Goal: Information Seeking & Learning: Learn about a topic

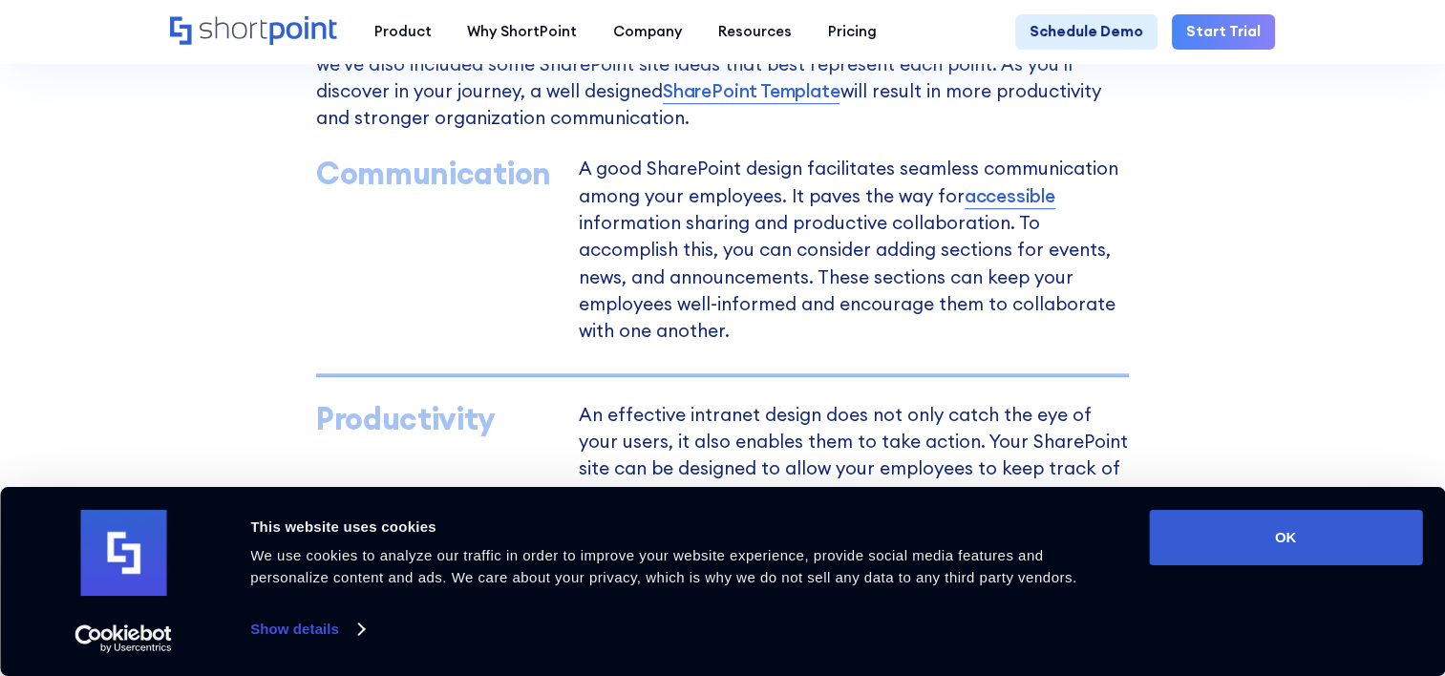
scroll to position [1720, 0]
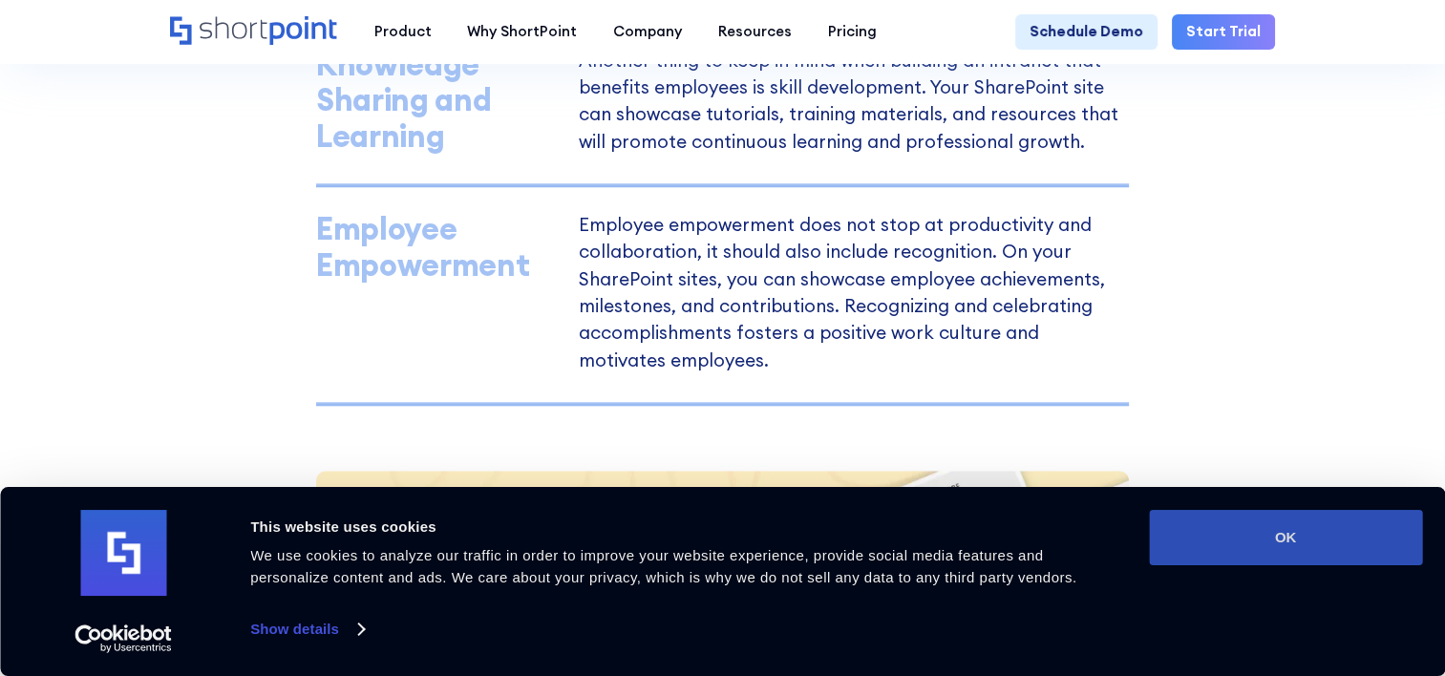
click at [1185, 511] on button "OK" at bounding box center [1285, 537] width 273 height 55
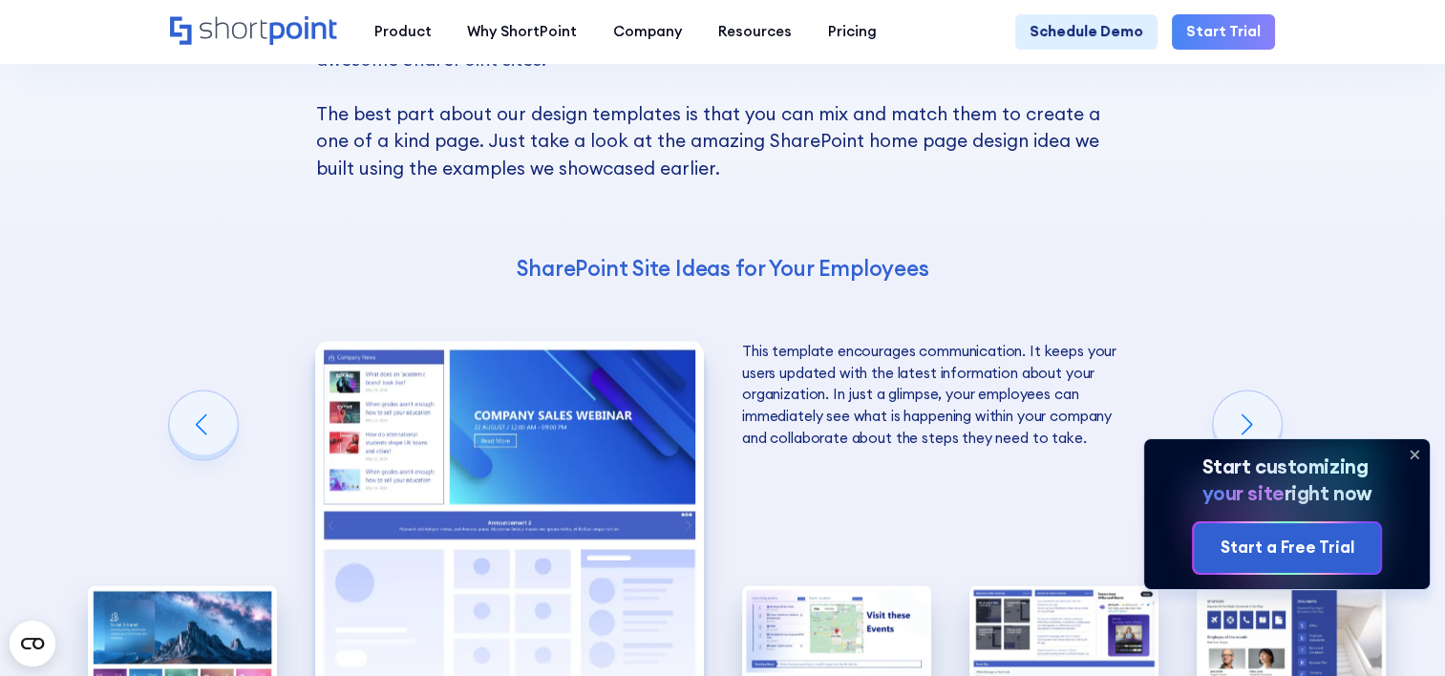
scroll to position [2866, 0]
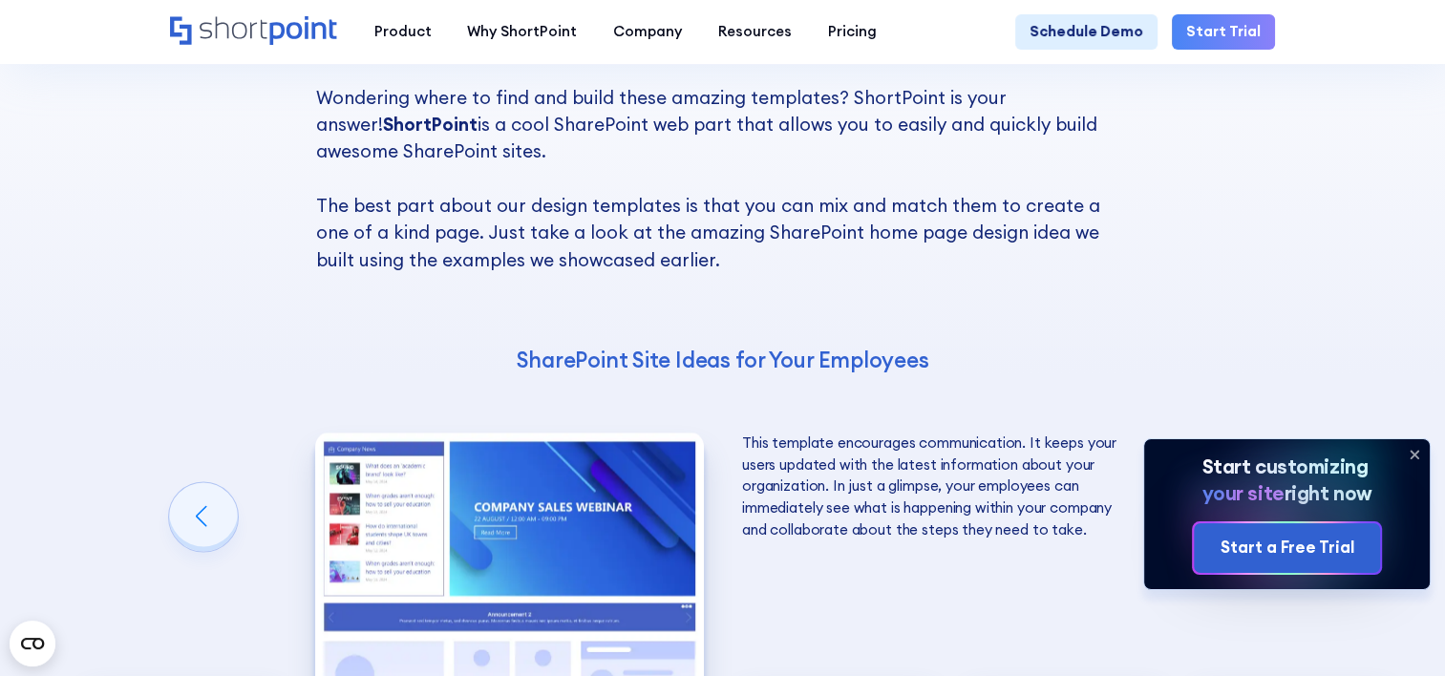
drag, startPoint x: 1418, startPoint y: 451, endPoint x: 1402, endPoint y: 442, distance: 17.5
click at [1418, 448] on icon at bounding box center [1415, 454] width 31 height 31
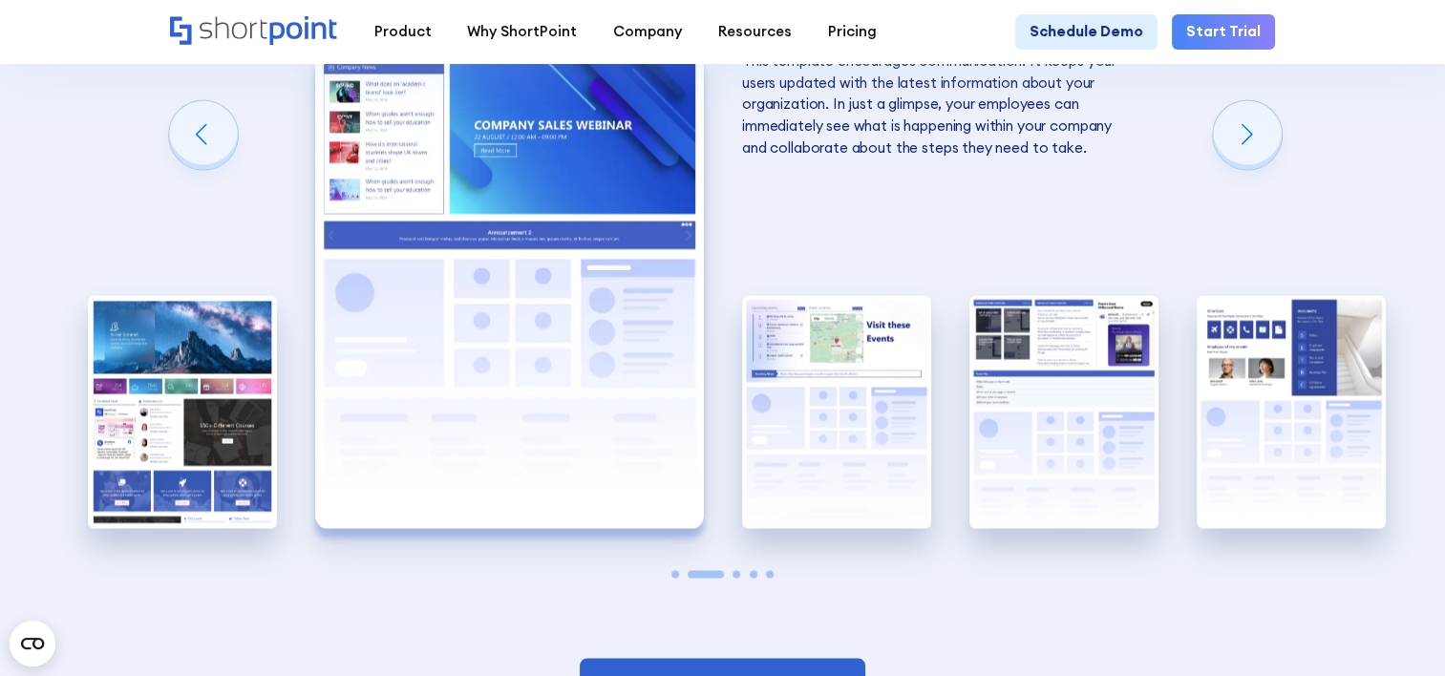
scroll to position [3153, 0]
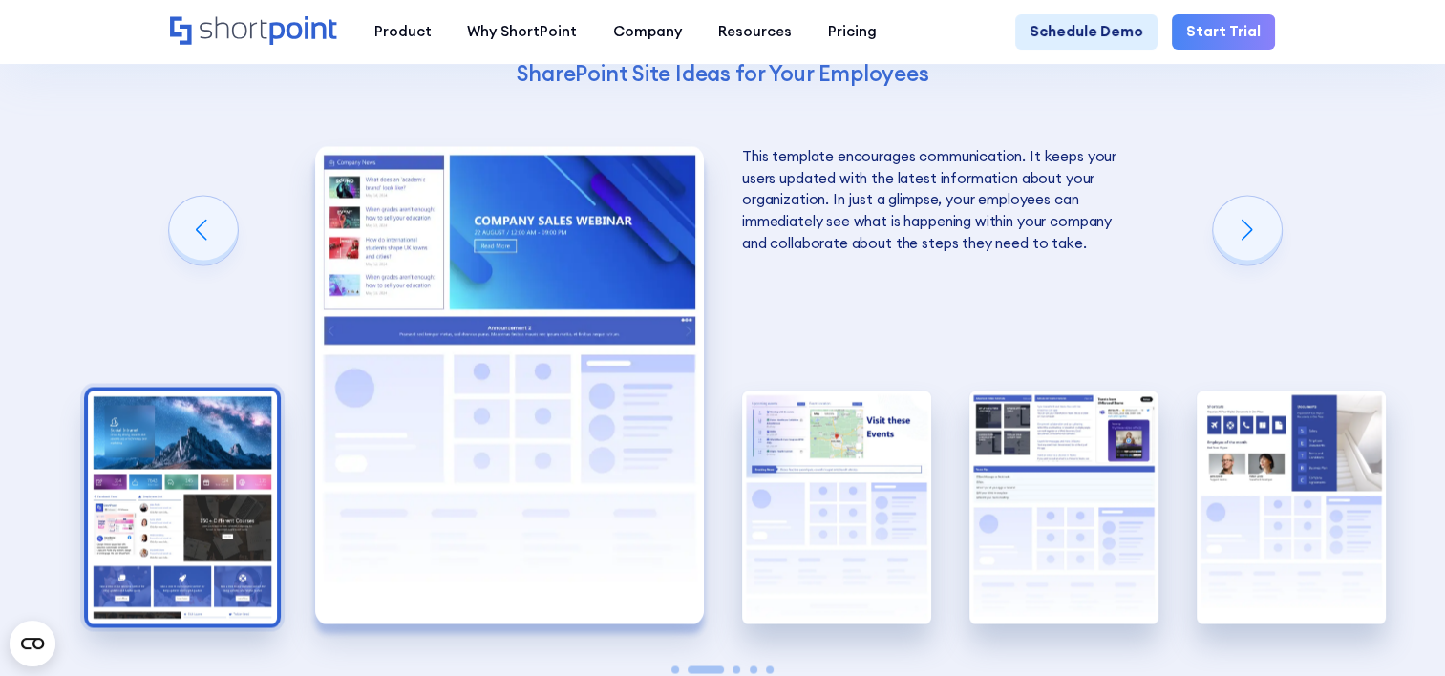
click at [164, 475] on img "1 / 5" at bounding box center [182, 507] width 189 height 232
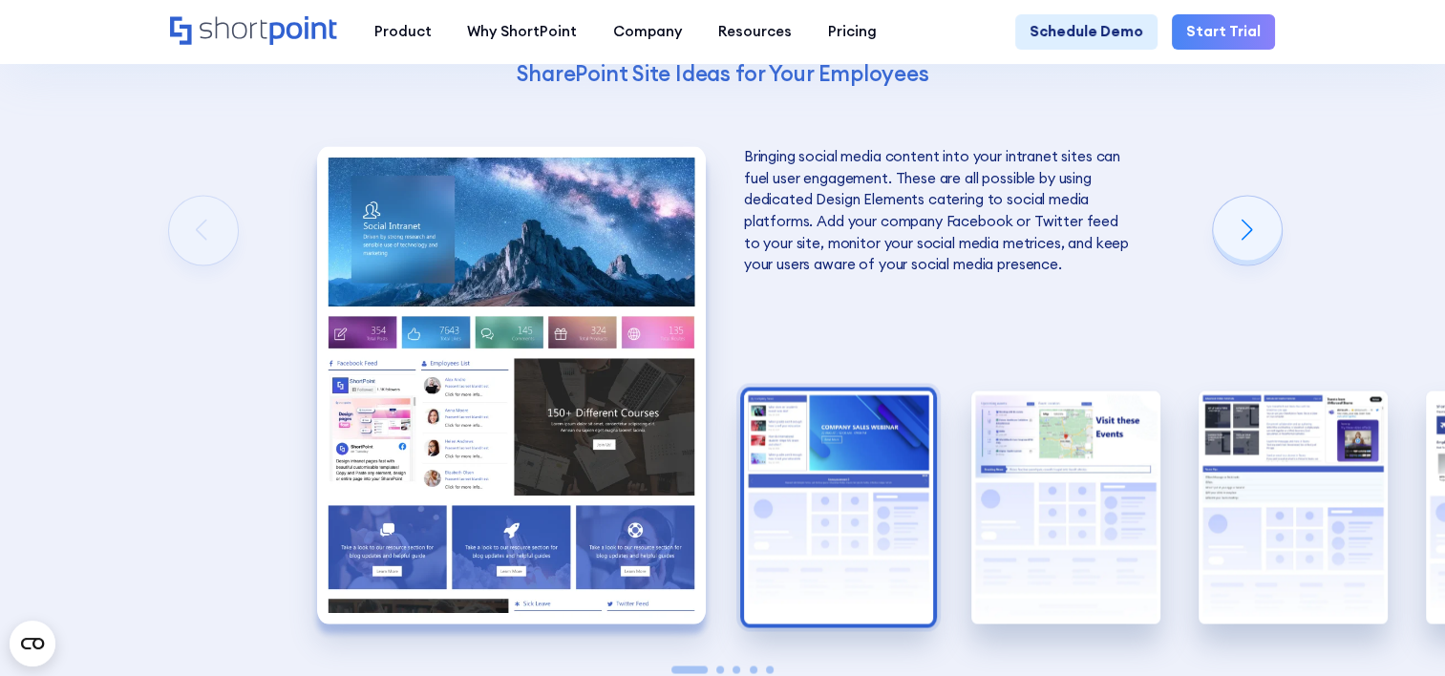
click at [818, 510] on img "2 / 5" at bounding box center [838, 507] width 189 height 232
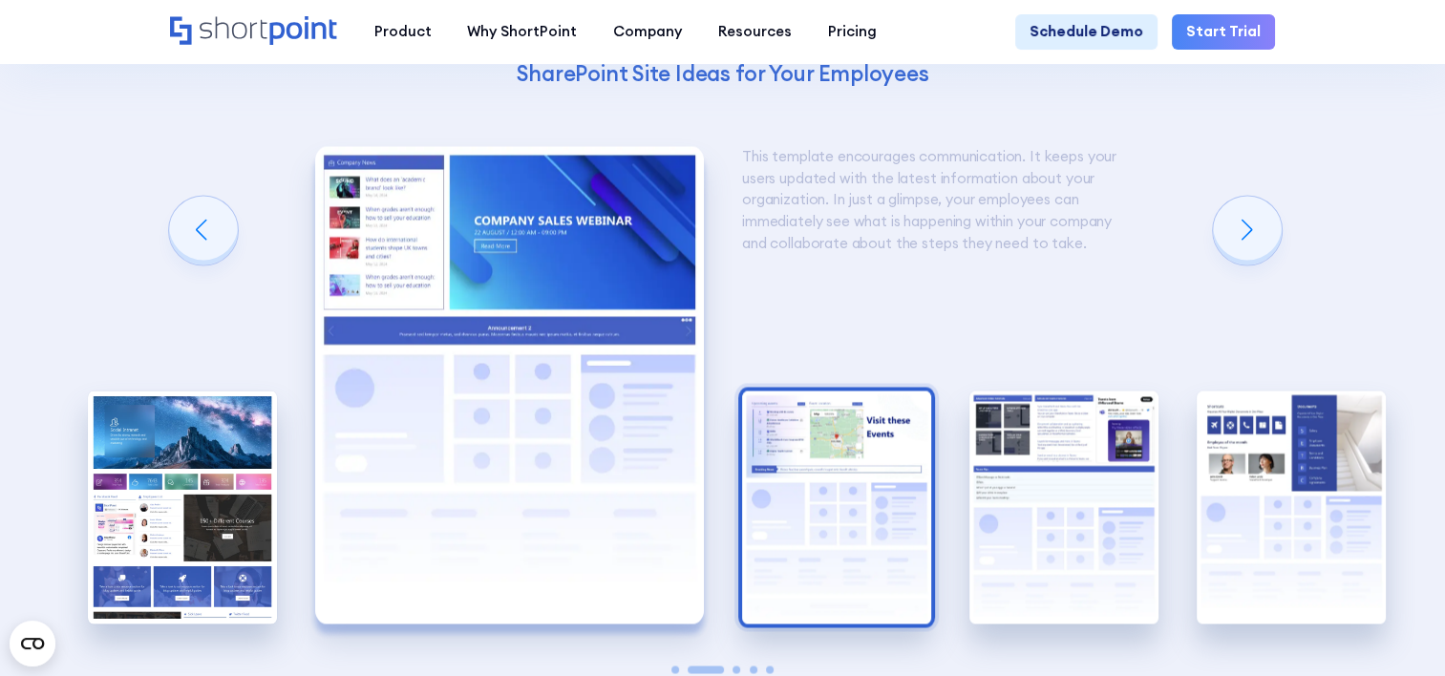
click at [814, 482] on img "3 / 5" at bounding box center [836, 507] width 189 height 232
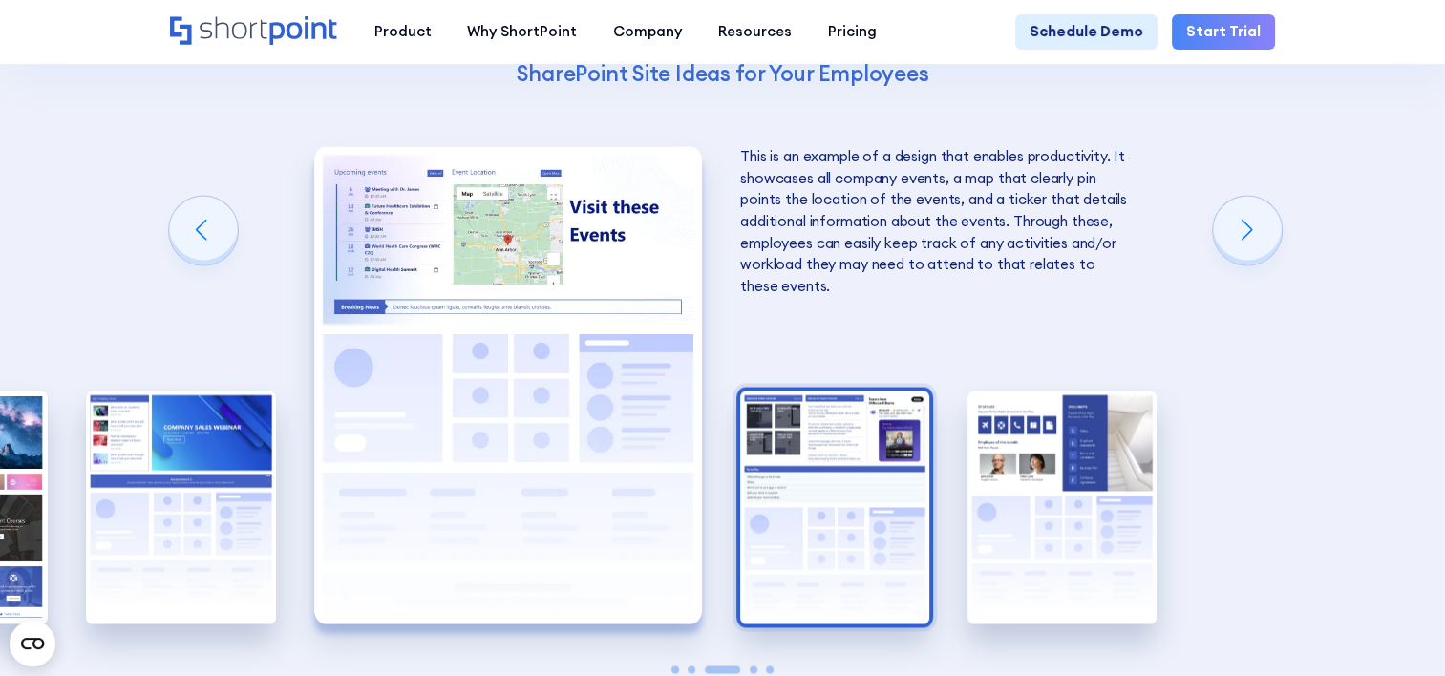
click at [819, 481] on img "4 / 5" at bounding box center [834, 507] width 189 height 232
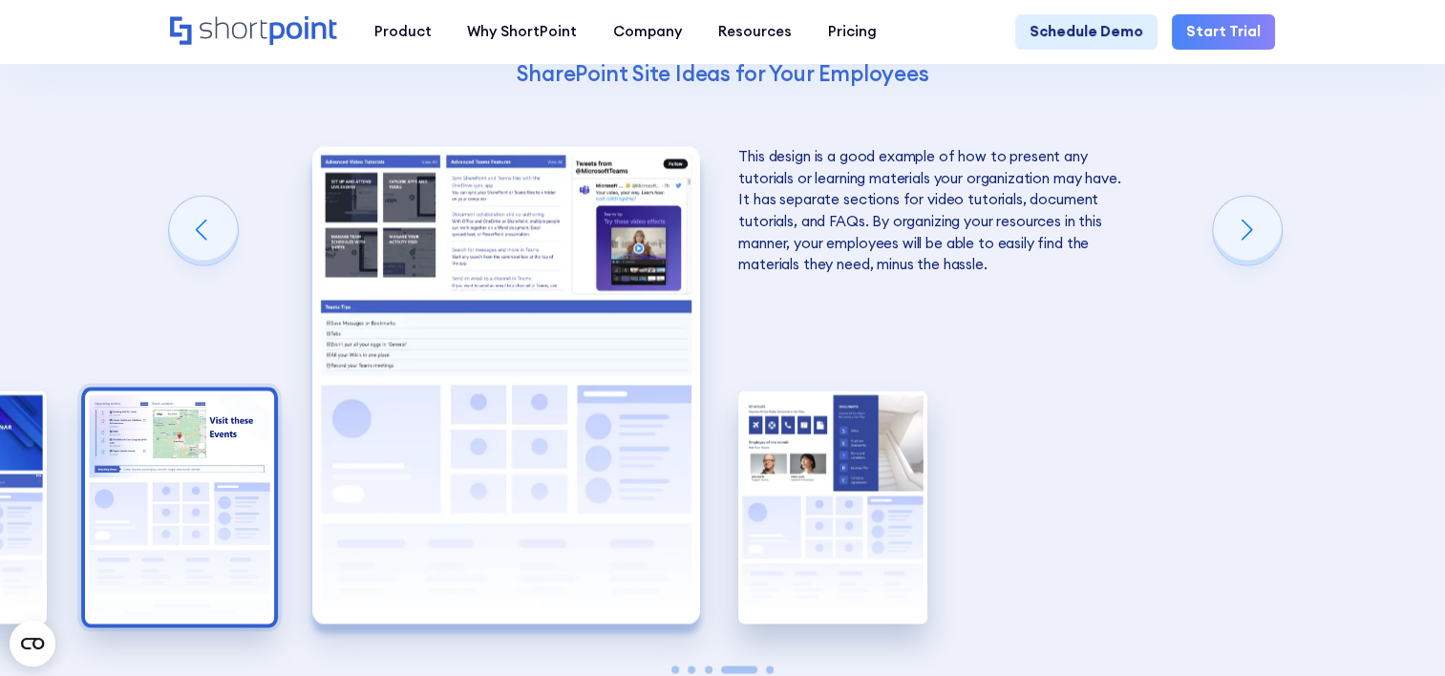
click at [176, 497] on img "3 / 5" at bounding box center [179, 507] width 189 height 232
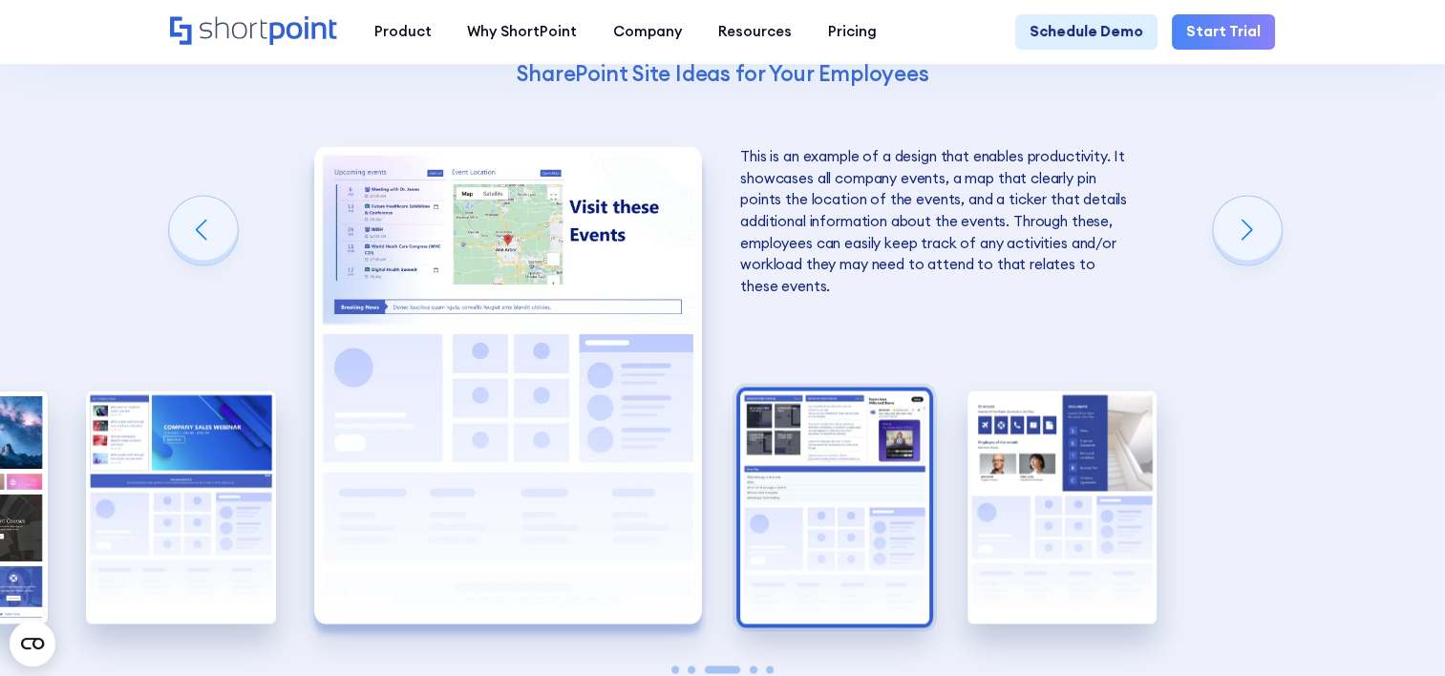
click at [799, 433] on img "4 / 5" at bounding box center [834, 507] width 189 height 232
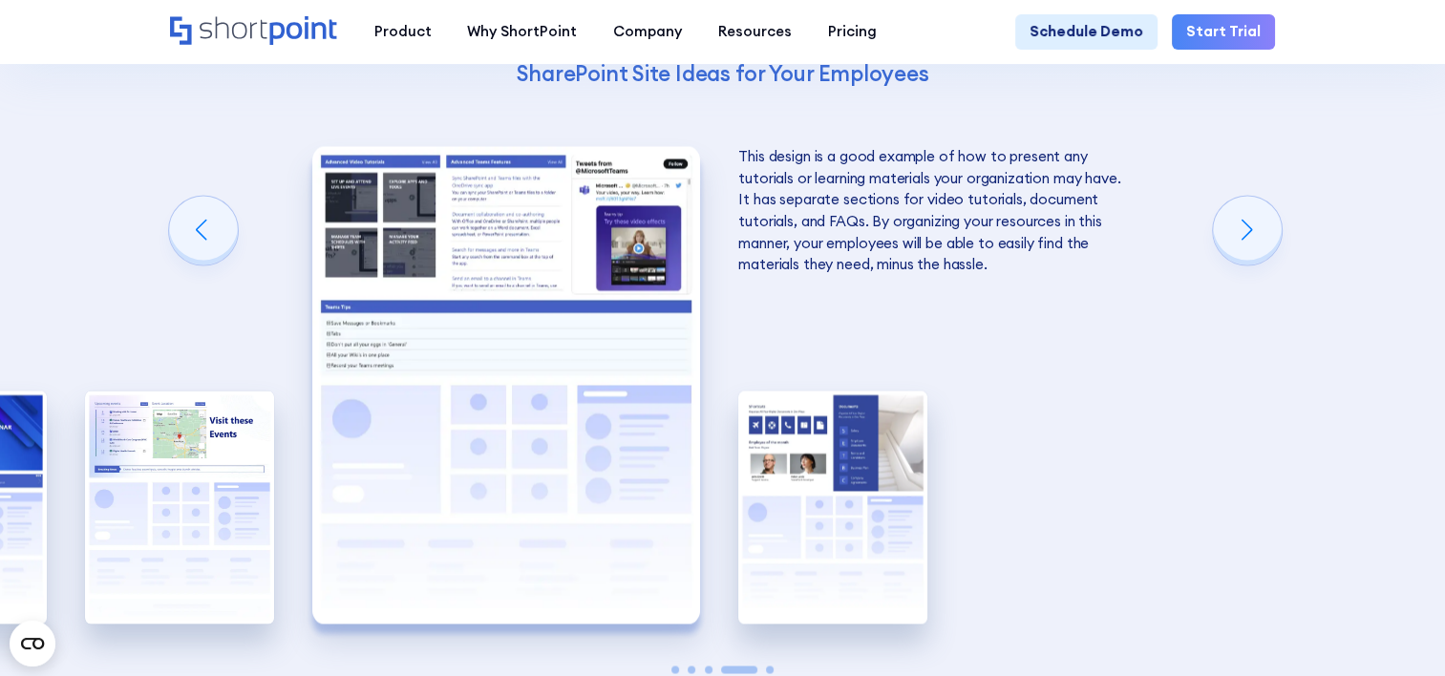
click at [799, 433] on img "5 / 5" at bounding box center [832, 507] width 189 height 232
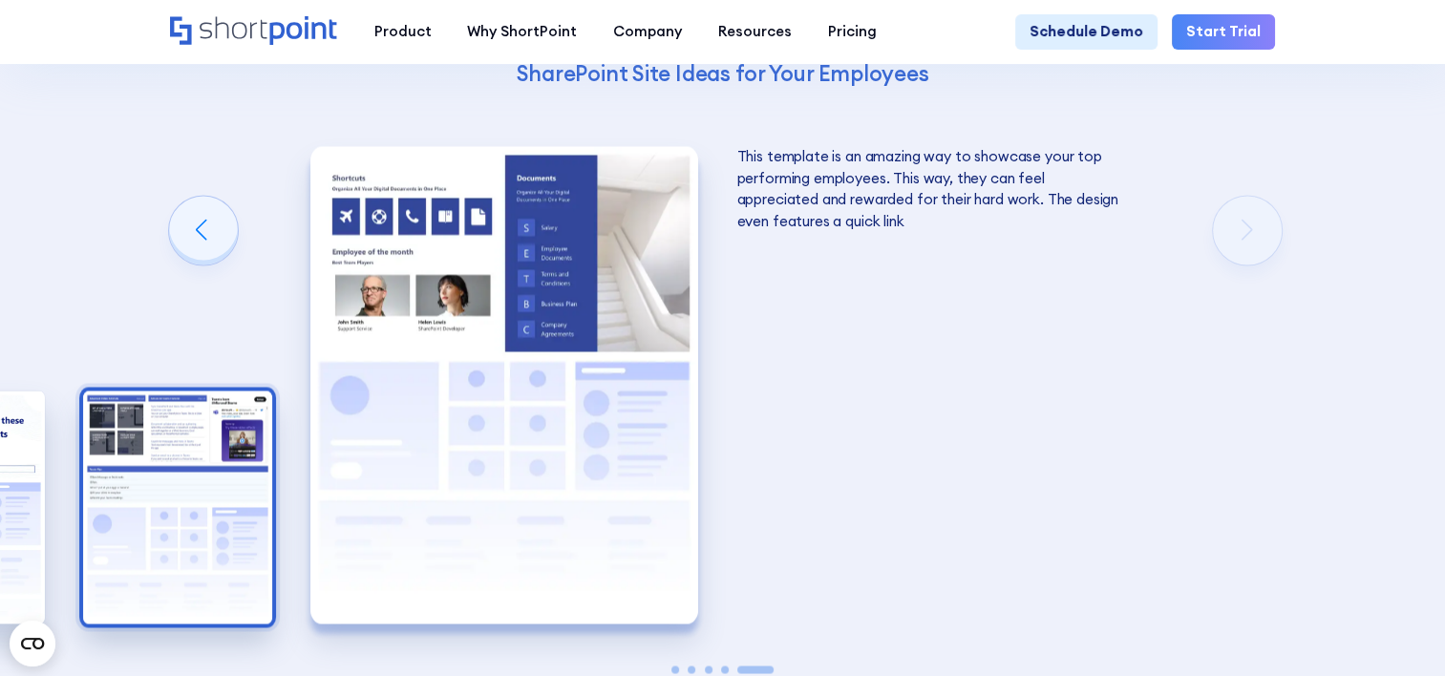
click at [155, 547] on img "4 / 5" at bounding box center [177, 507] width 189 height 232
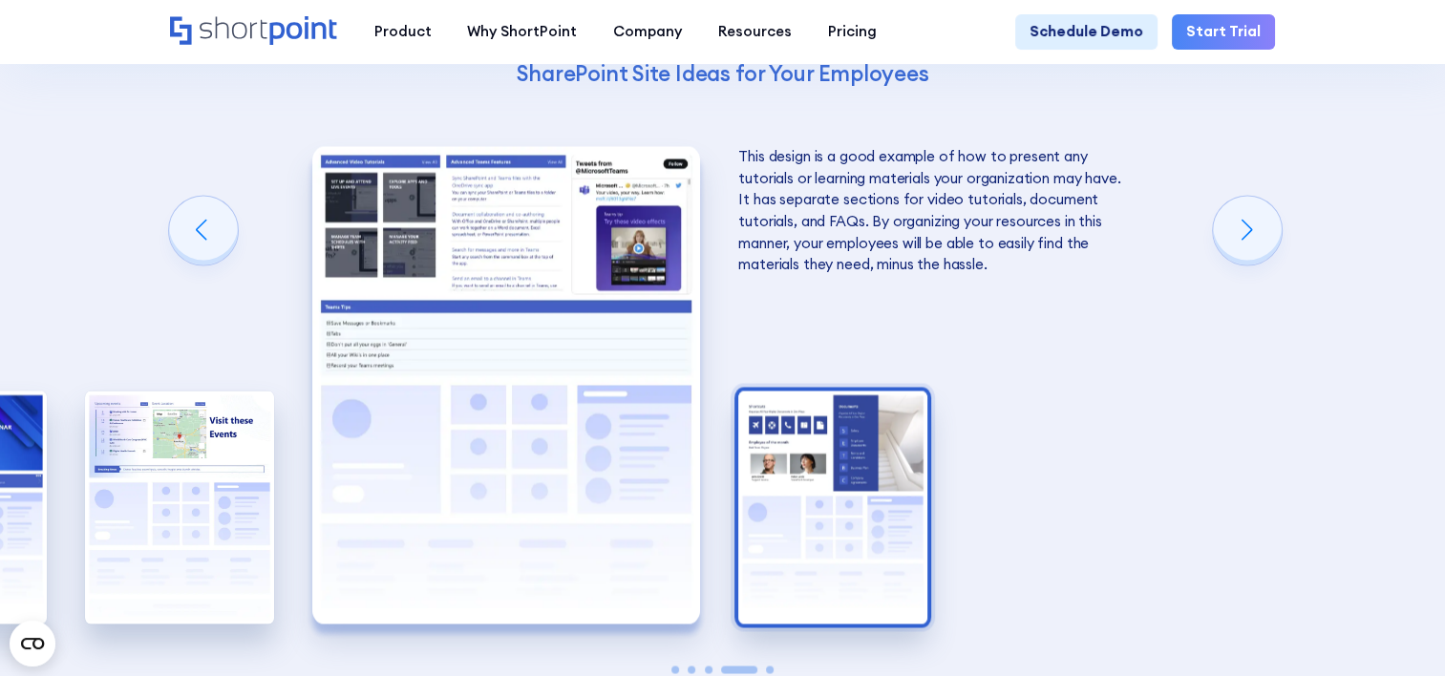
click at [867, 527] on img "5 / 5" at bounding box center [832, 507] width 189 height 232
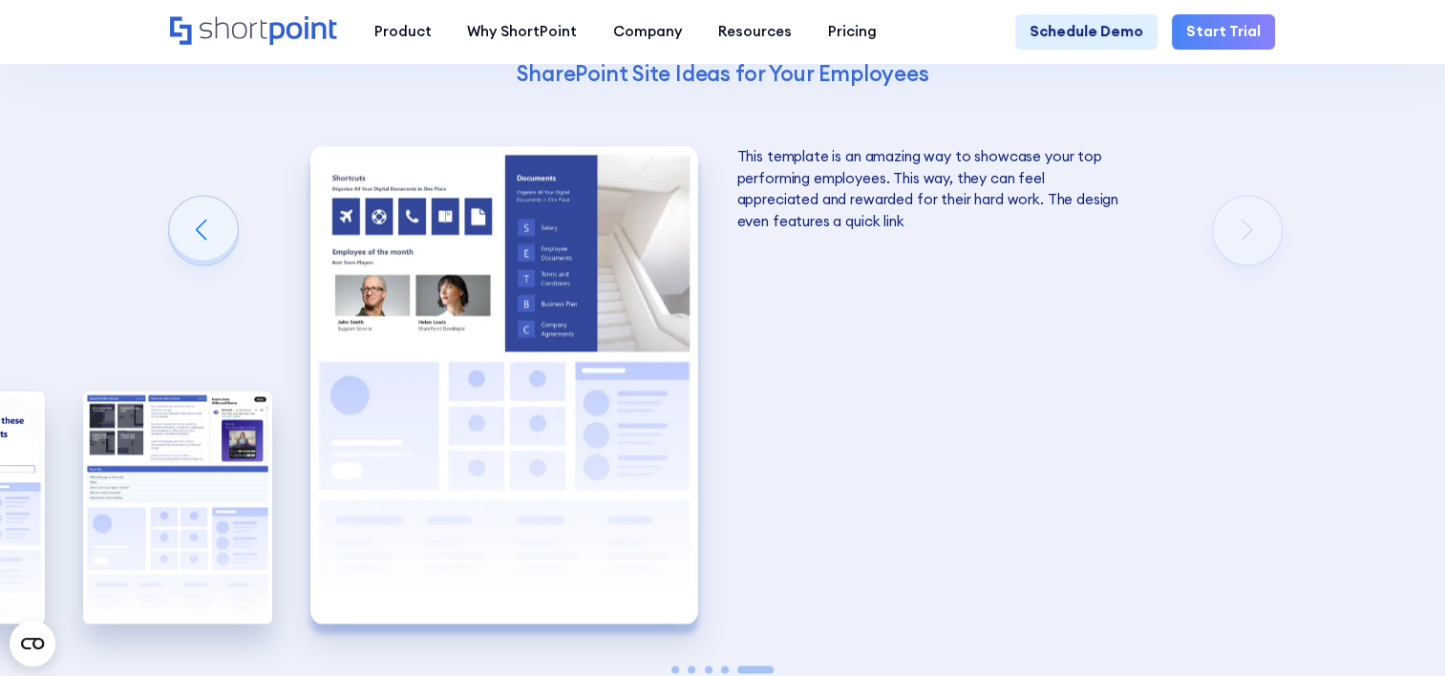
click at [1016, 479] on div "Using Cool SharePoint Web Parts to Create an Effective Design Wondering where t…" at bounding box center [722, 200] width 1445 height 1315
click at [1222, 212] on div "Using Cool SharePoint Web Parts to Create an Effective Design Wondering where t…" at bounding box center [722, 200] width 1445 height 1315
click at [175, 197] on div "Previous slide" at bounding box center [203, 230] width 69 height 69
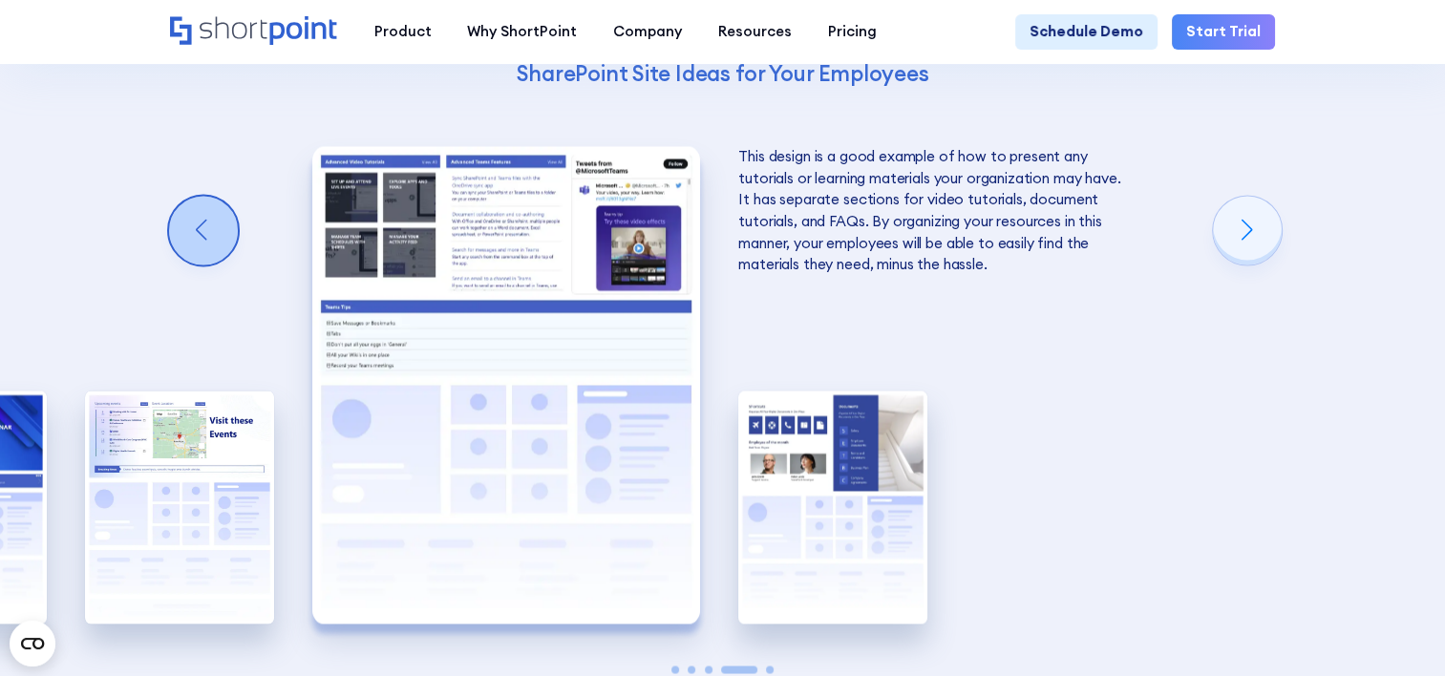
click at [175, 197] on div "Previous slide" at bounding box center [203, 230] width 69 height 69
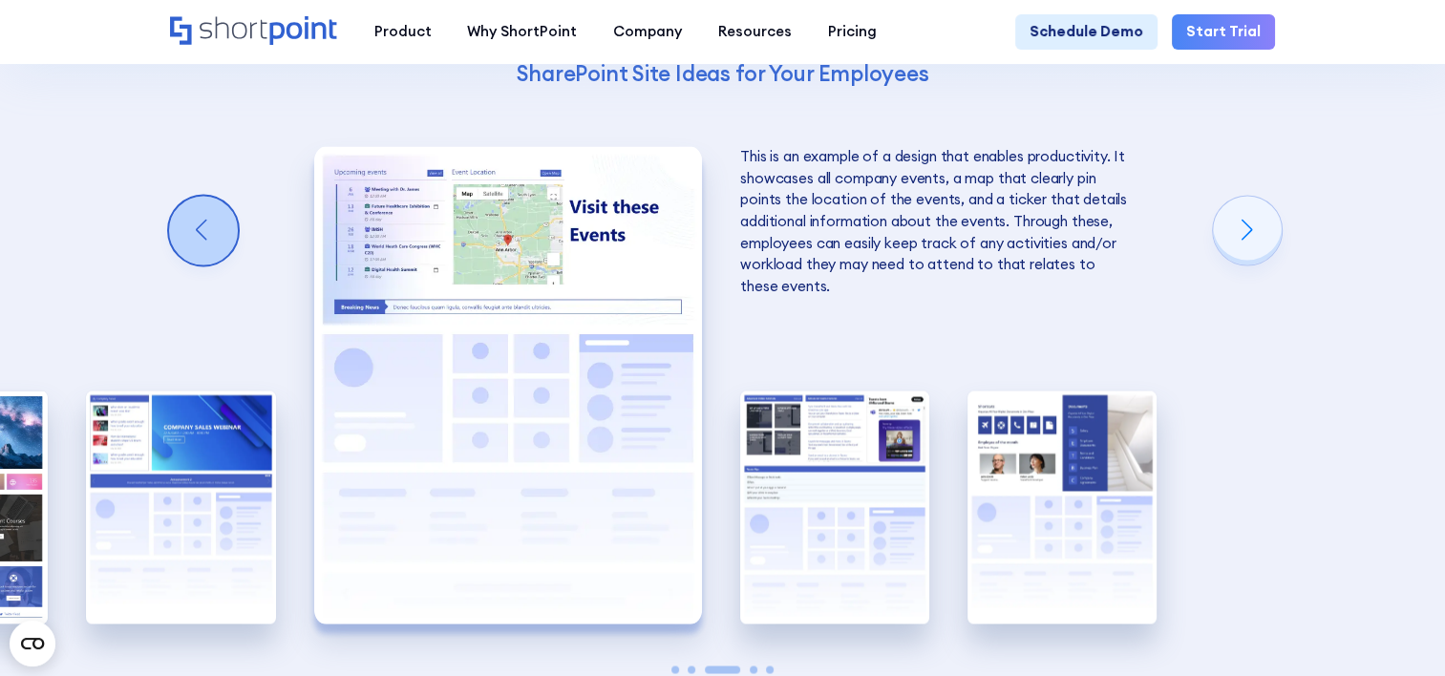
click at [175, 197] on div "Previous slide" at bounding box center [203, 230] width 69 height 69
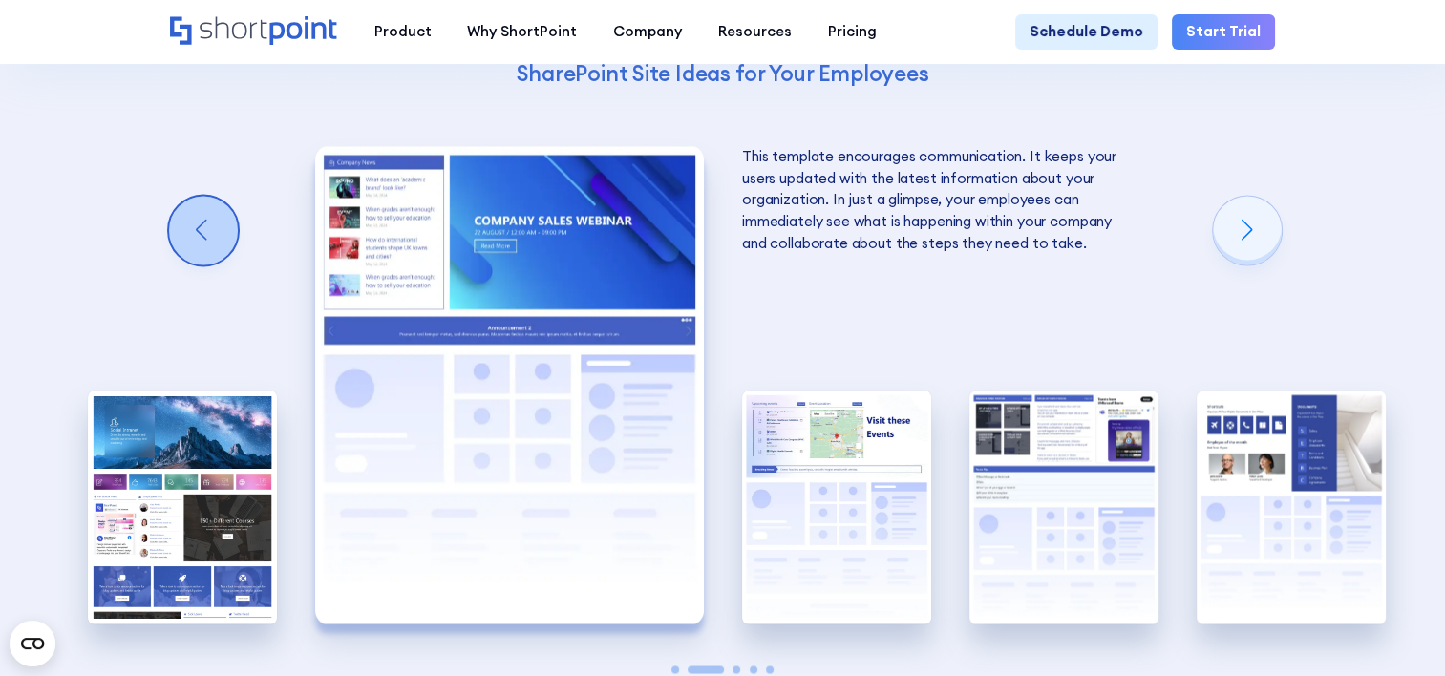
click at [175, 197] on div "Previous slide" at bounding box center [203, 230] width 69 height 69
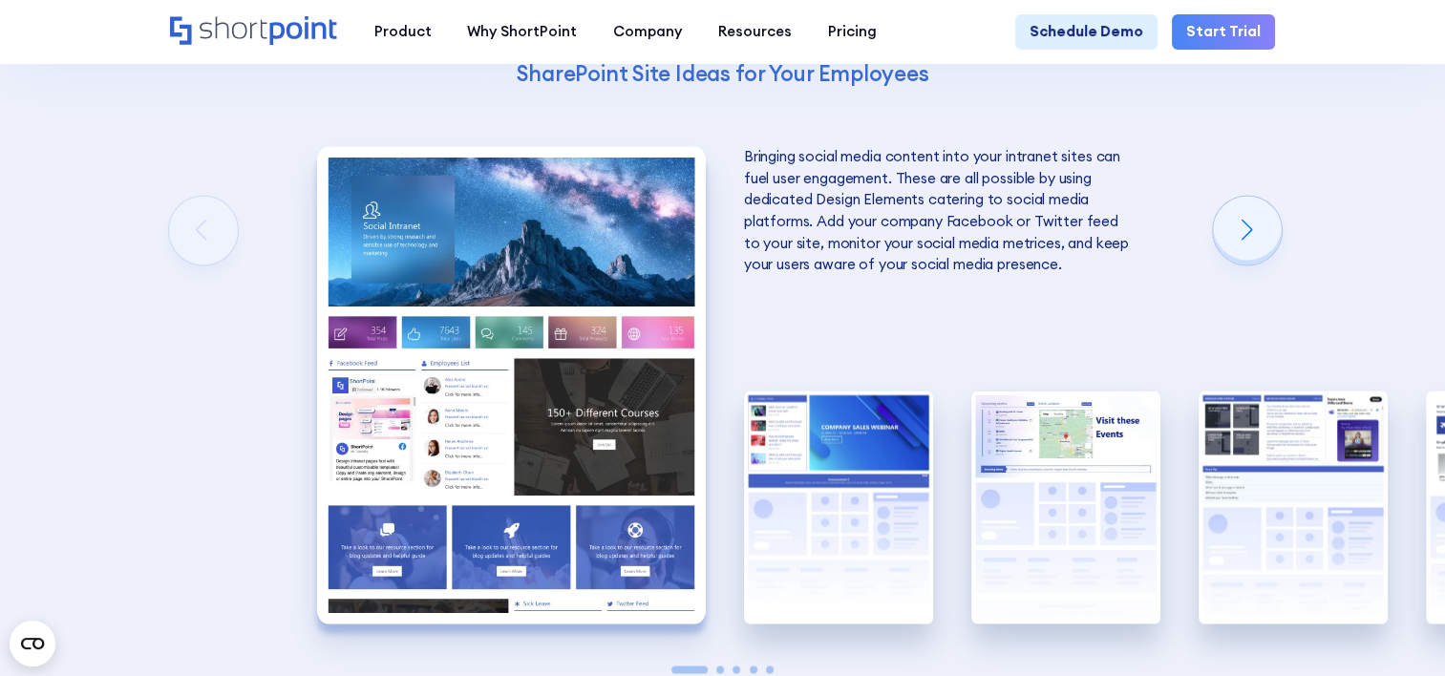
click at [175, 197] on div "Using Cool SharePoint Web Parts to Create an Effective Design Wondering where t…" at bounding box center [722, 200] width 1445 height 1315
click at [204, 408] on div "Using Cool SharePoint Web Parts to Create an Effective Design Wondering where t…" at bounding box center [722, 200] width 1445 height 1315
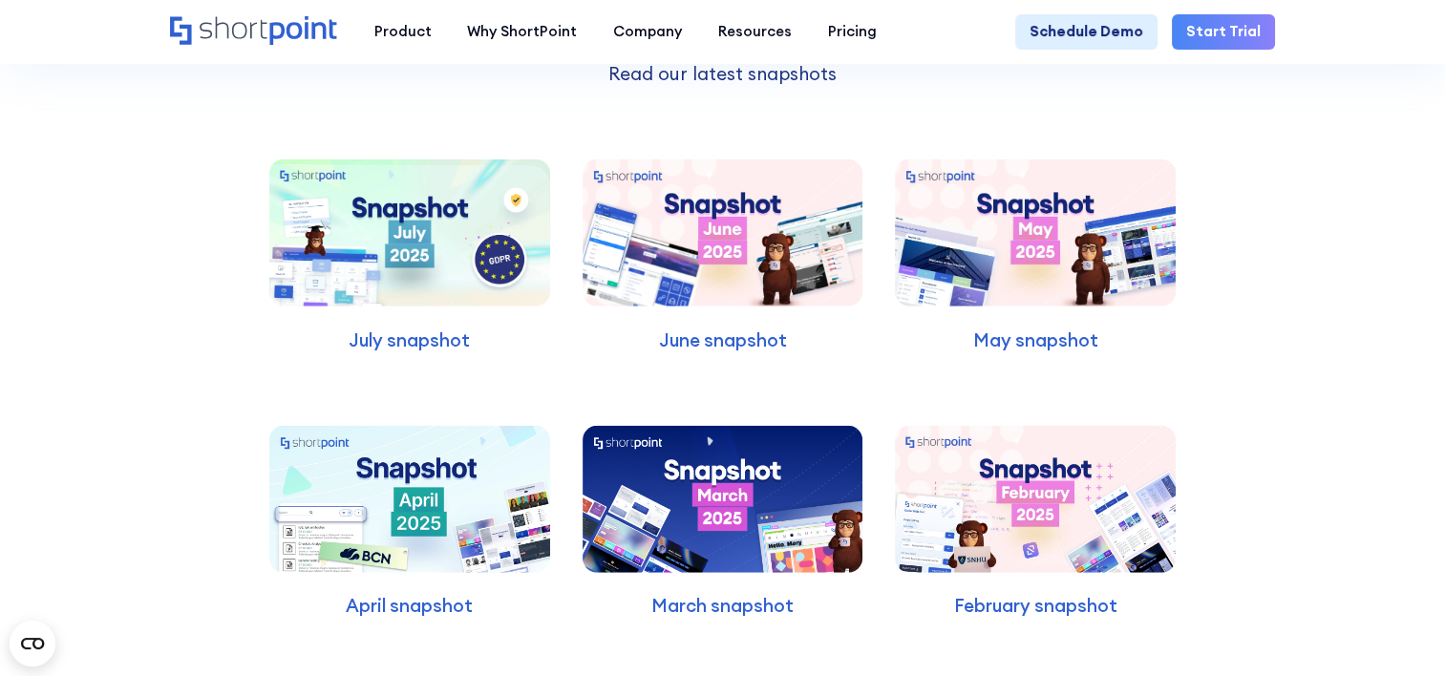
scroll to position [4823, 0]
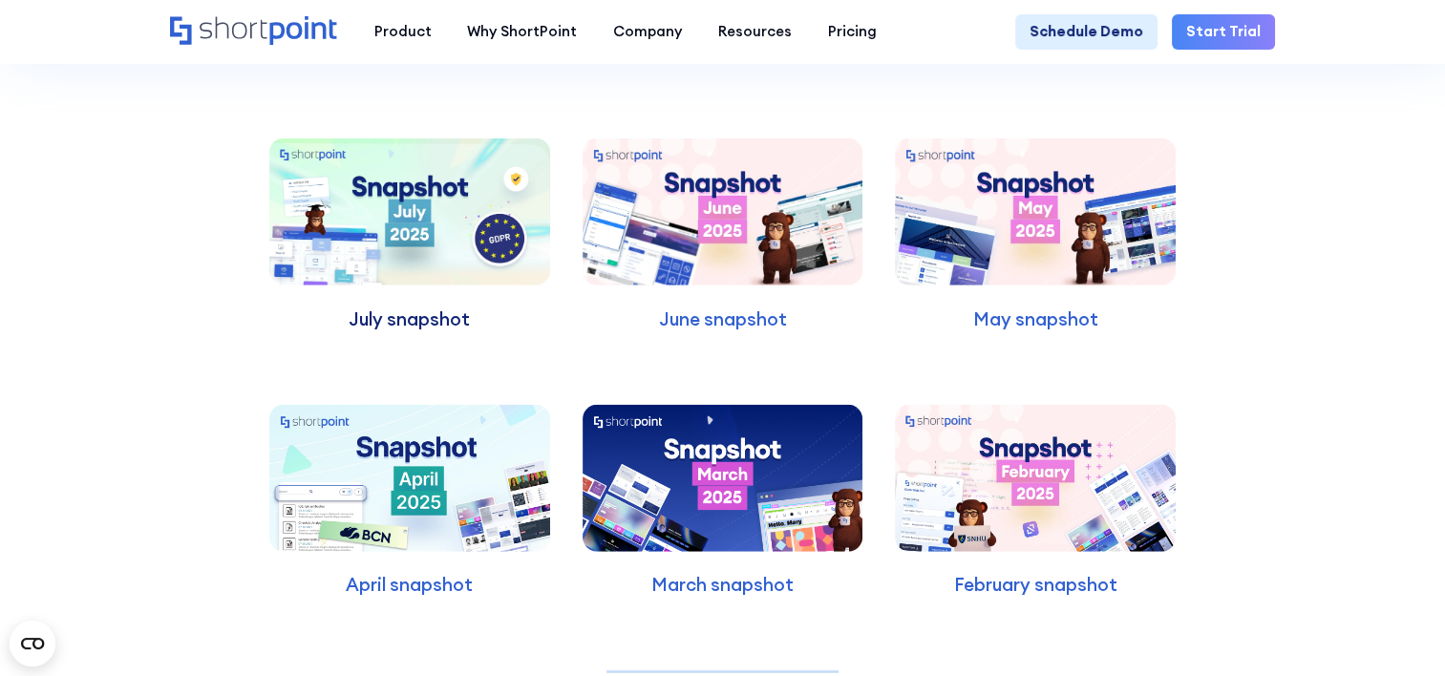
click at [386, 306] on p "July snapshot" at bounding box center [409, 319] width 281 height 27
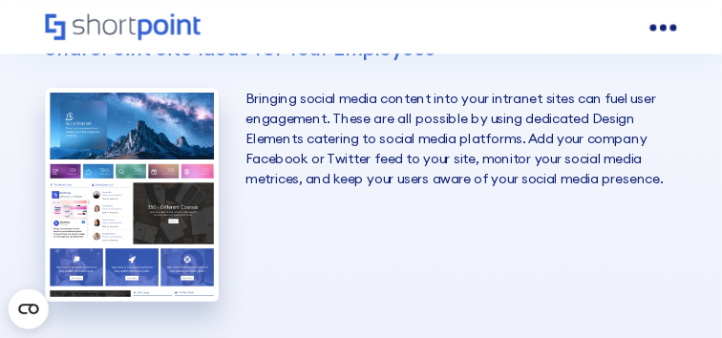
scroll to position [3485, 0]
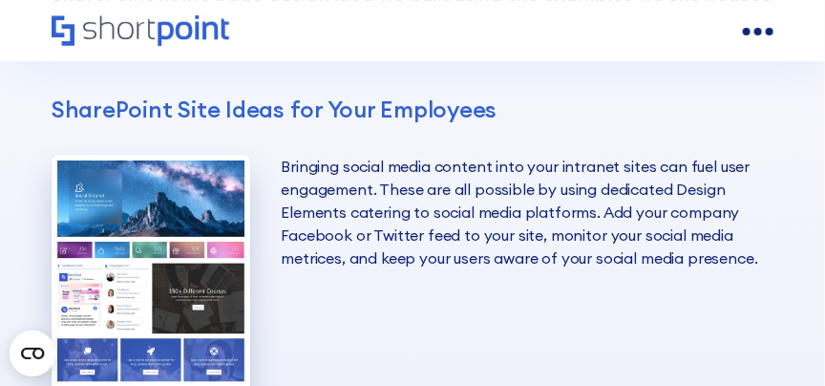
click at [318, 155] on p "Bringing social media content into your intranet sites can fuel user engagement…" at bounding box center [527, 277] width 493 height 245
click at [127, 228] on img "1 / 5" at bounding box center [151, 277] width 199 height 245
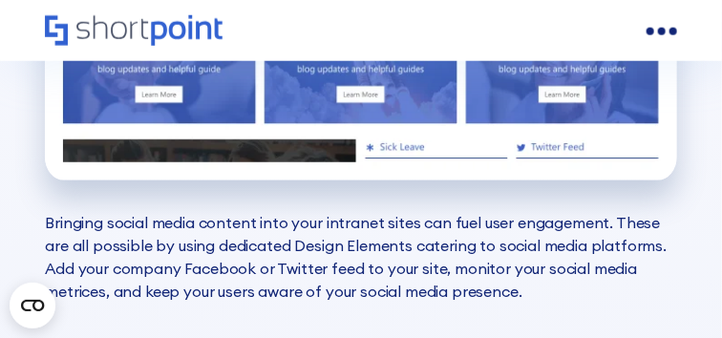
scroll to position [4154, 0]
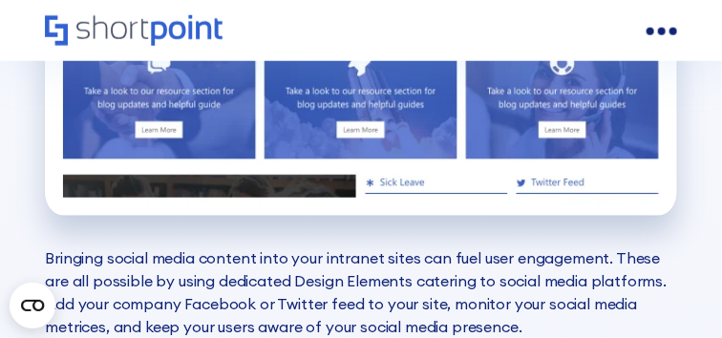
click at [259, 246] on p "Bringing social media content into your intranet sites can fuel user engagement…" at bounding box center [361, 292] width 632 height 92
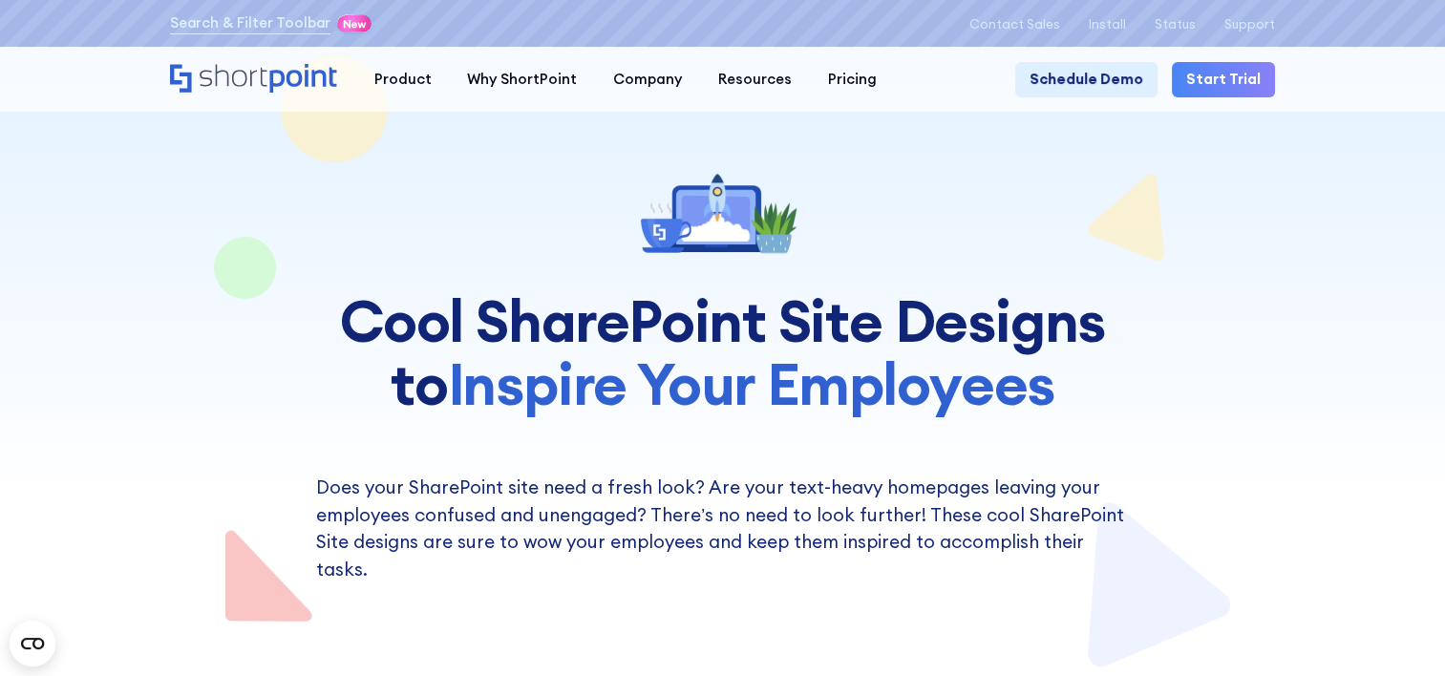
scroll to position [0, 0]
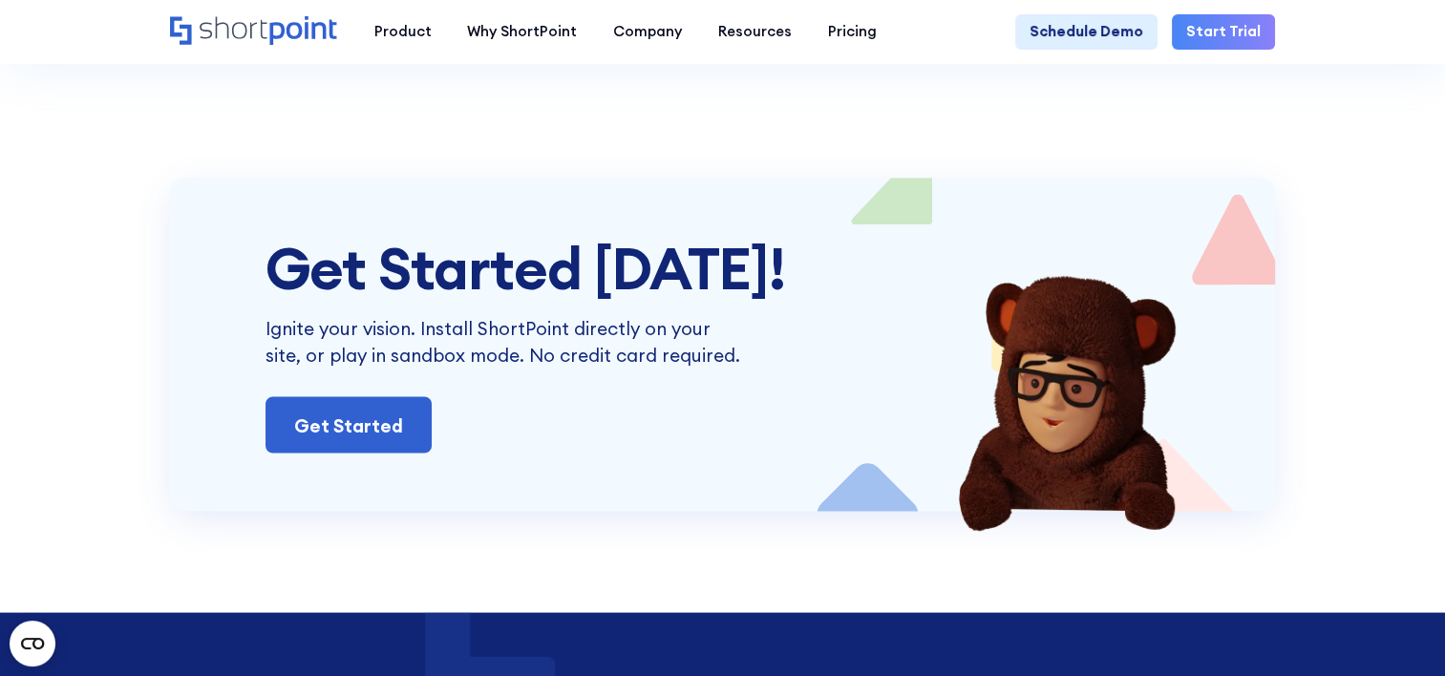
scroll to position [10509, 0]
